Goal: Navigation & Orientation: Find specific page/section

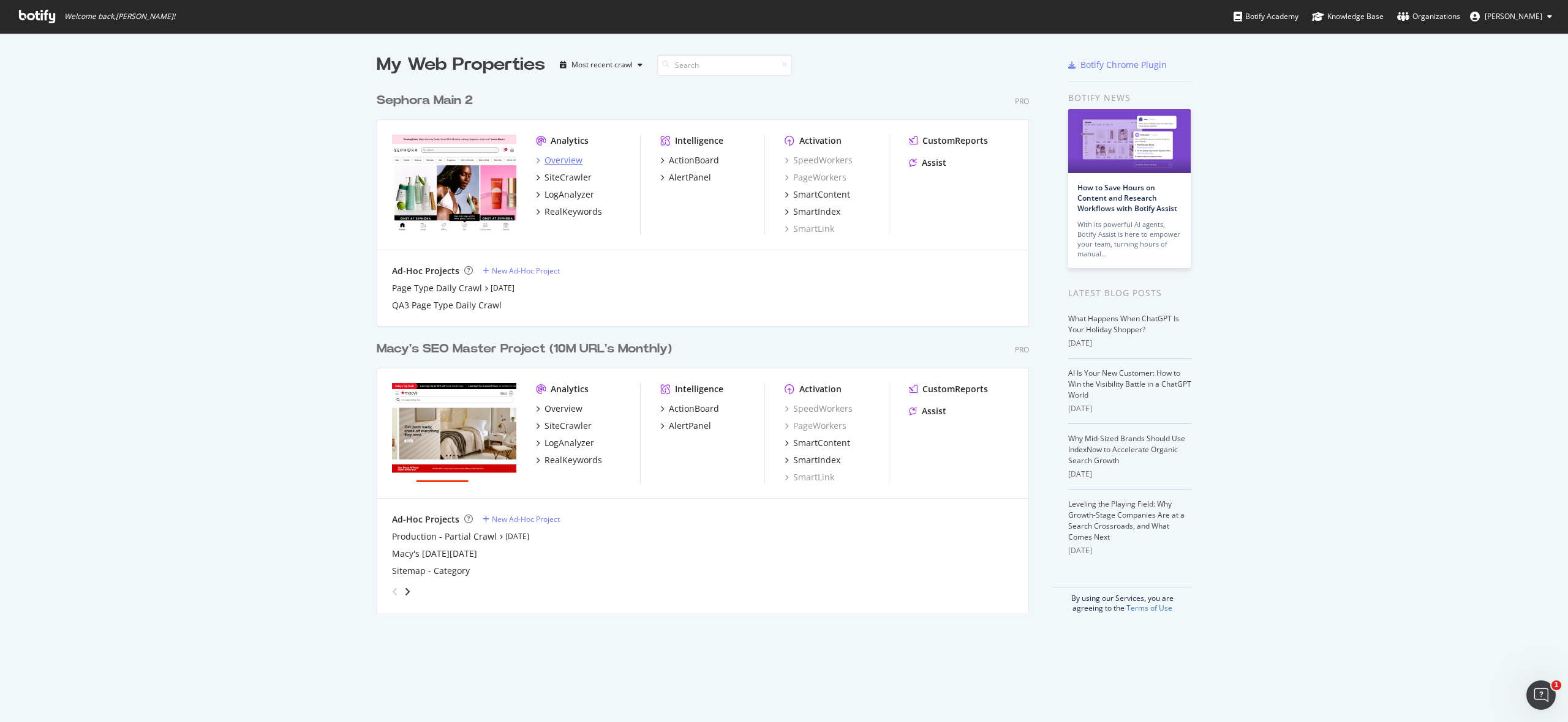
click at [558, 161] on div "Overview" at bounding box center [563, 160] width 38 height 12
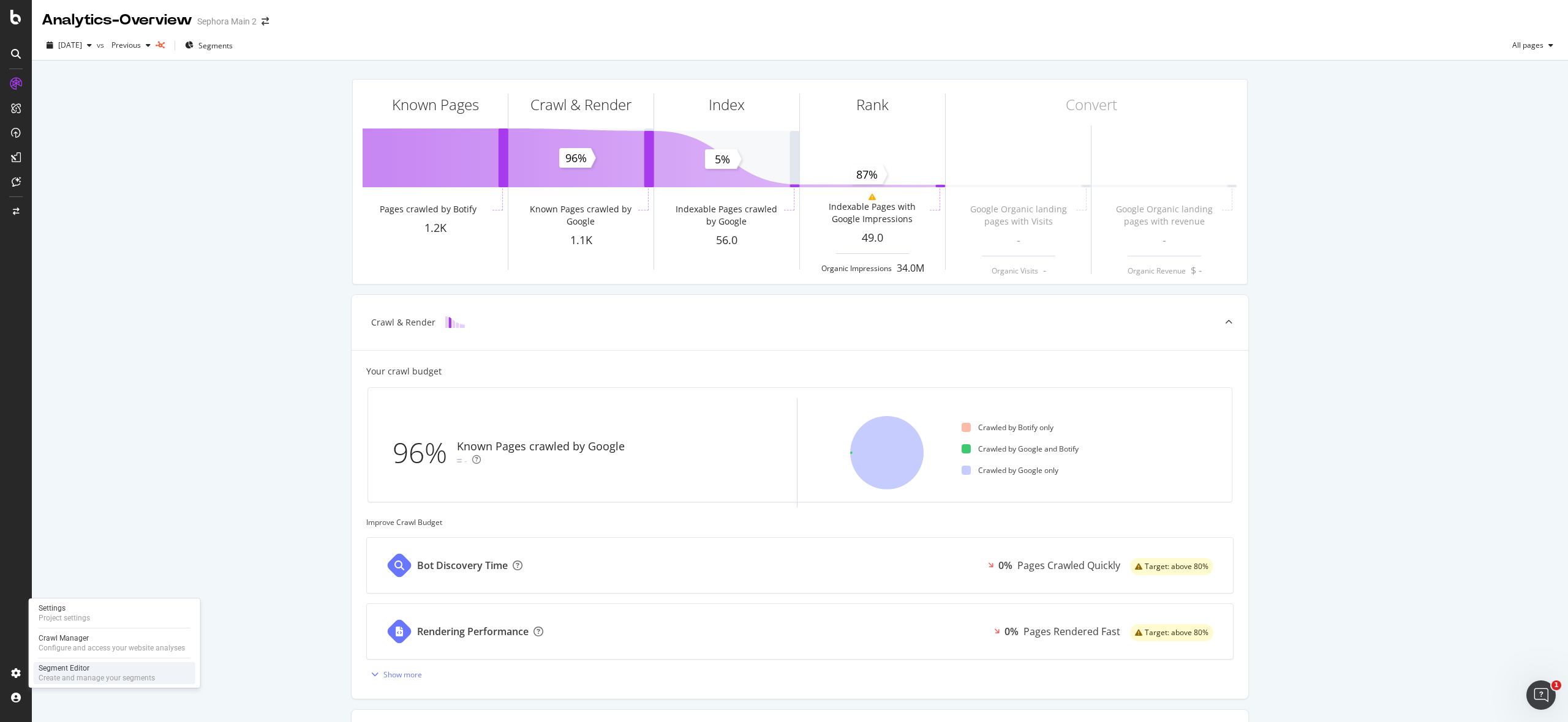
click at [80, 670] on div "Segment Editor" at bounding box center [97, 668] width 116 height 10
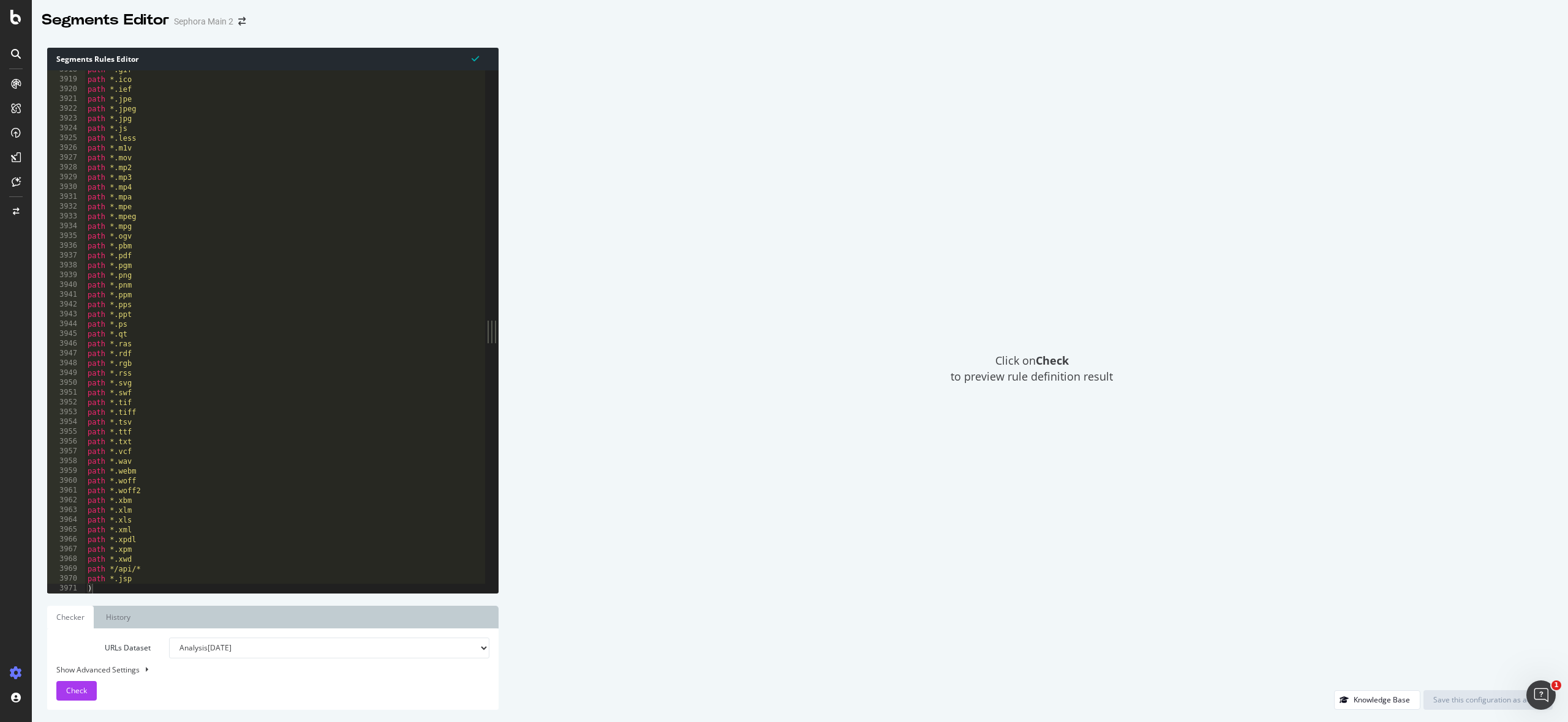
scroll to position [19530, 0]
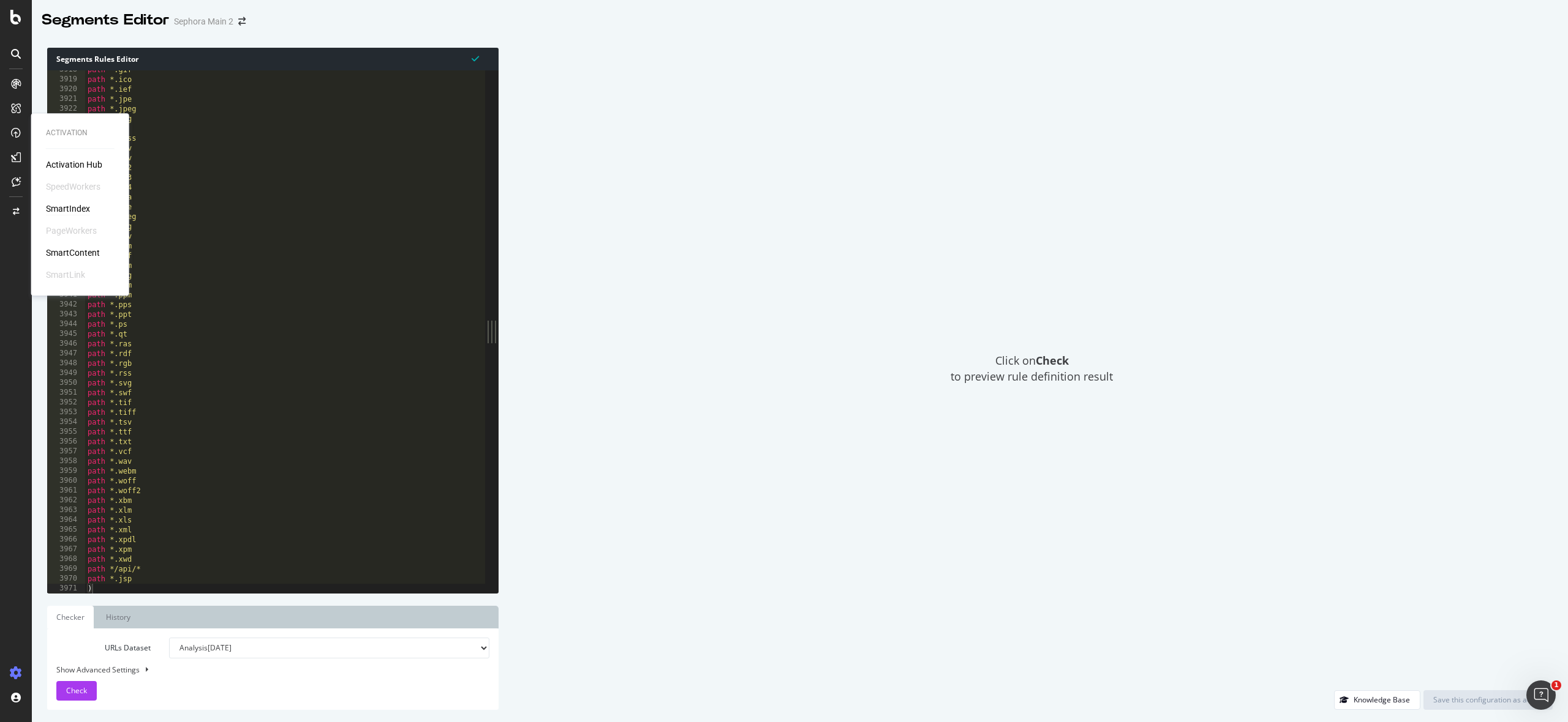
click at [66, 207] on div "SmartIndex" at bounding box center [68, 208] width 44 height 12
